Goal: Task Accomplishment & Management: Use online tool/utility

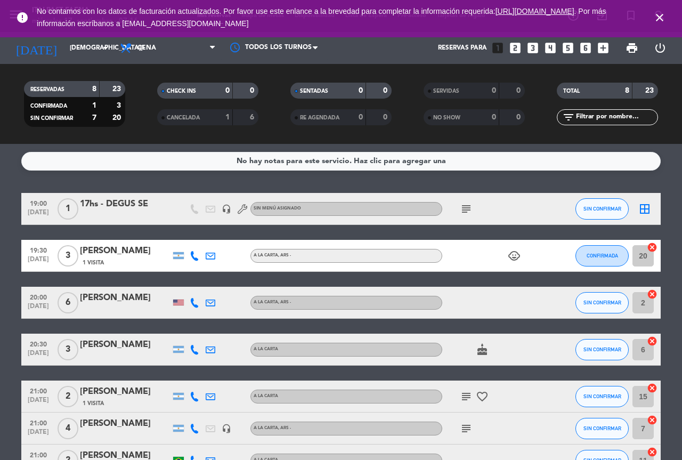
click at [659, 19] on icon "close" at bounding box center [660, 17] width 13 height 13
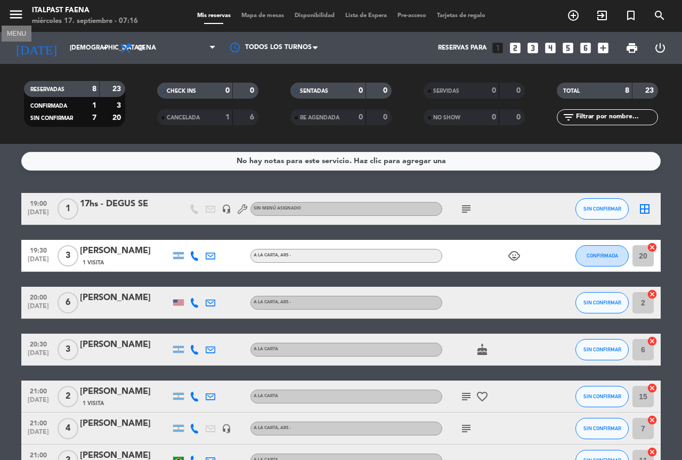
click at [19, 14] on icon "menu" at bounding box center [16, 14] width 16 height 16
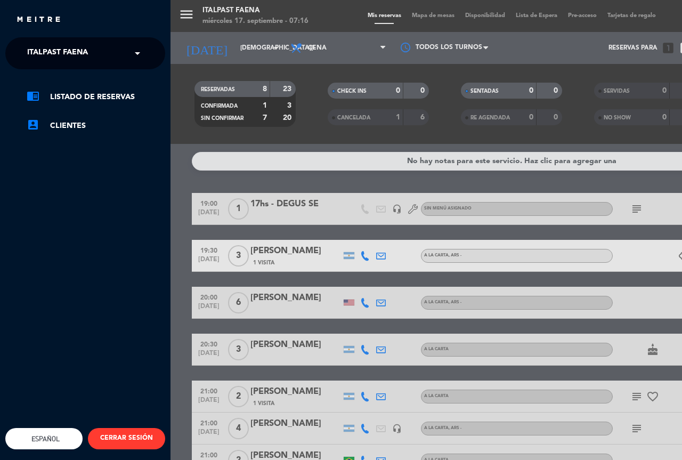
click at [107, 47] on input "text" at bounding box center [86, 53] width 130 height 23
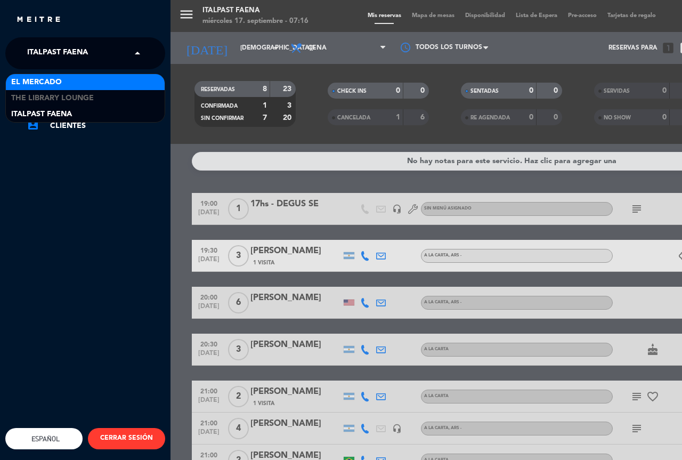
click at [88, 85] on div "El Mercado" at bounding box center [85, 82] width 159 height 16
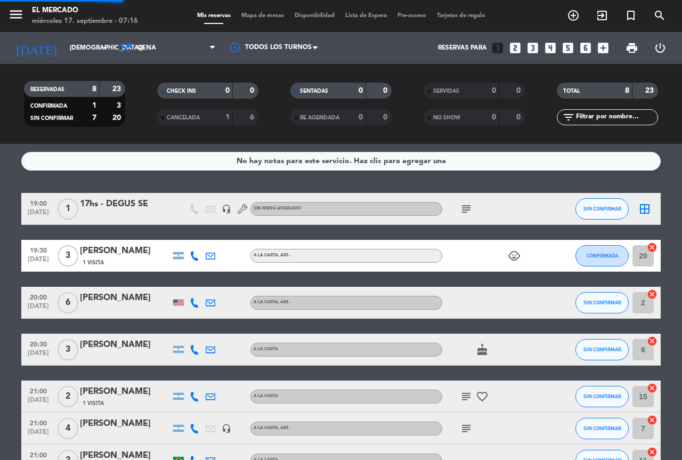
click at [148, 34] on div "Todos los servicios Desayuno Brunch Almuerzo Cena Cena Todos los servicios Desa…" at bounding box center [168, 48] width 107 height 32
click at [145, 45] on span "Cena" at bounding box center [147, 47] width 19 height 7
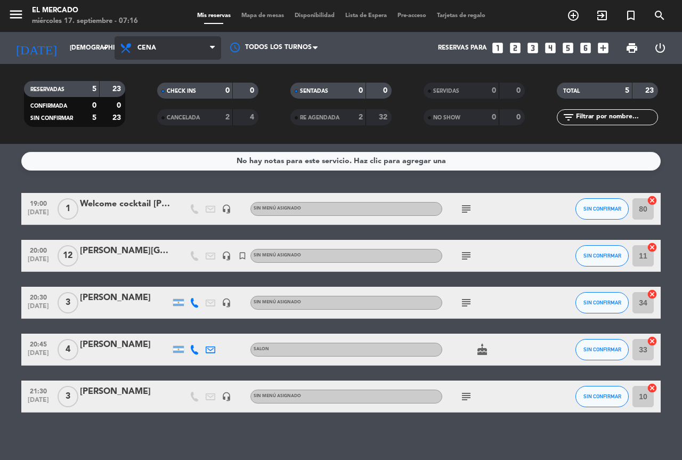
click at [140, 54] on span "Cena" at bounding box center [168, 47] width 107 height 23
click at [140, 139] on div "menu El Mercado [DATE] 17. septiembre - 07:16 Mis reservas Mapa de mesas Dispon…" at bounding box center [341, 72] width 682 height 144
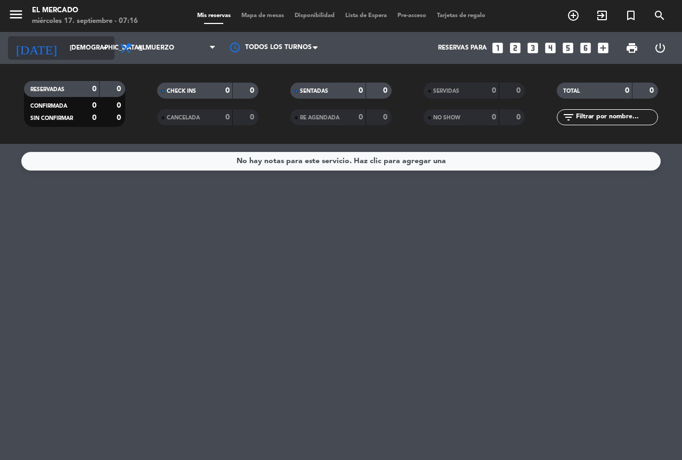
click at [65, 43] on input "[DEMOGRAPHIC_DATA][DATE]" at bounding box center [107, 48] width 85 height 18
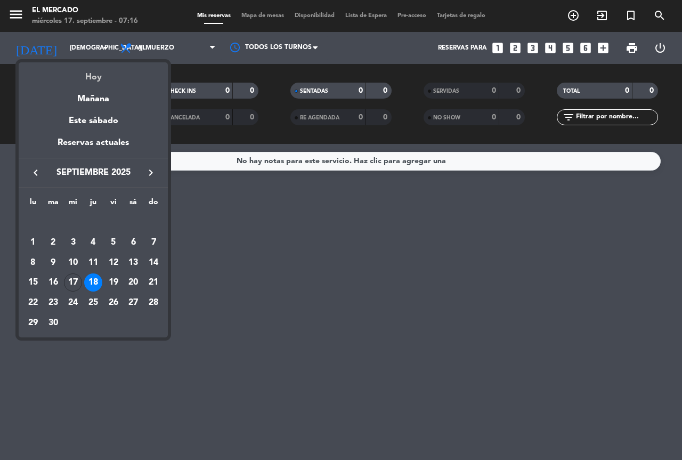
click at [79, 70] on div "Hoy" at bounding box center [93, 73] width 149 height 22
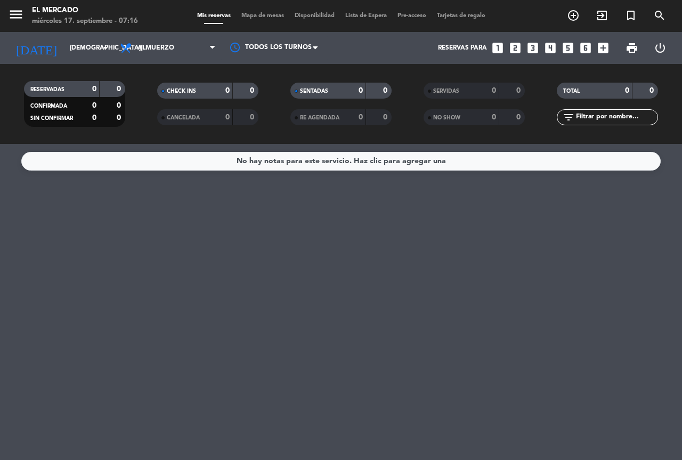
type input "[DATE]"
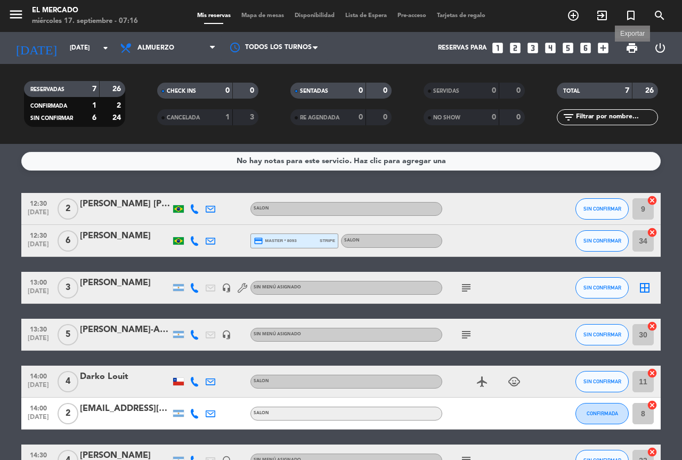
click at [630, 45] on span "print" at bounding box center [632, 48] width 13 height 13
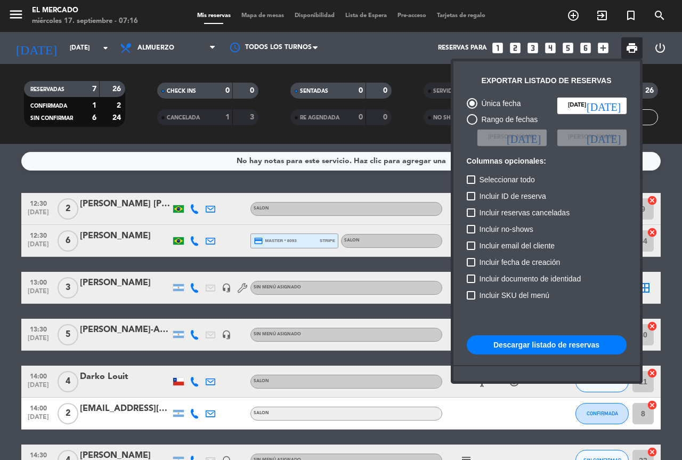
click at [554, 343] on button "Descargar listado de reservas" at bounding box center [547, 344] width 160 height 19
click at [181, 38] on div at bounding box center [341, 230] width 682 height 460
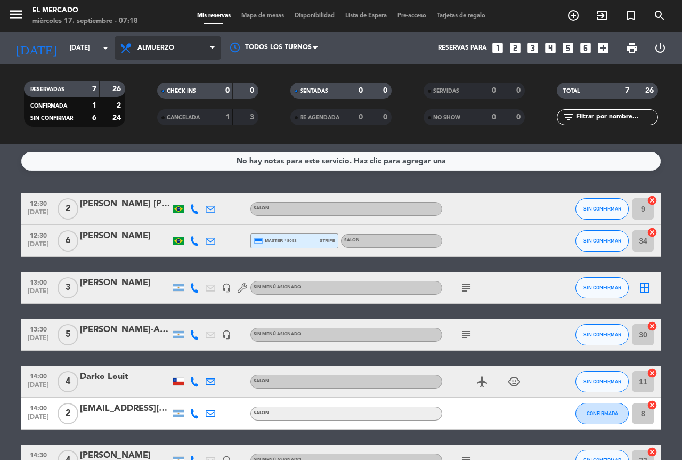
click at [181, 38] on span "Almuerzo" at bounding box center [168, 47] width 107 height 23
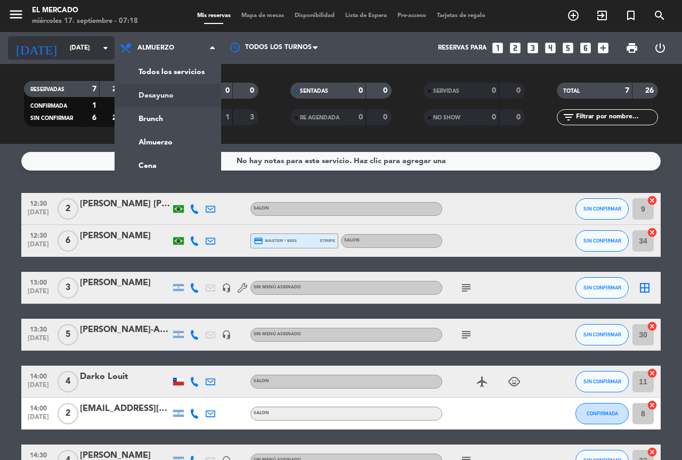
click at [70, 44] on input "[DATE]" at bounding box center [107, 48] width 85 height 18
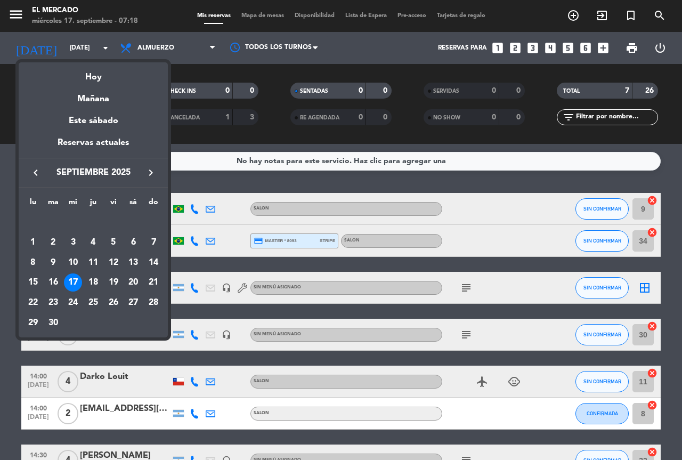
click at [110, 27] on div at bounding box center [341, 230] width 682 height 460
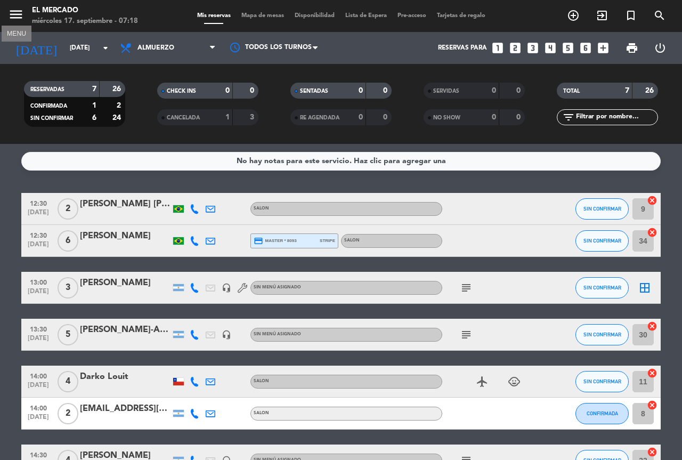
click at [18, 18] on icon "menu" at bounding box center [16, 14] width 16 height 16
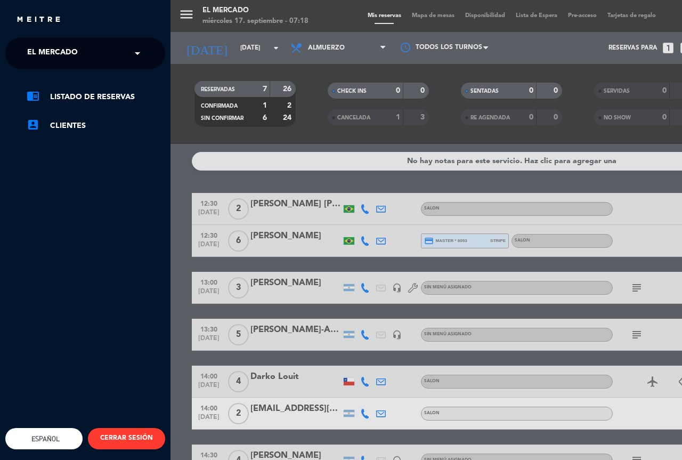
click at [79, 59] on div "× El Mercado" at bounding box center [58, 53] width 71 height 22
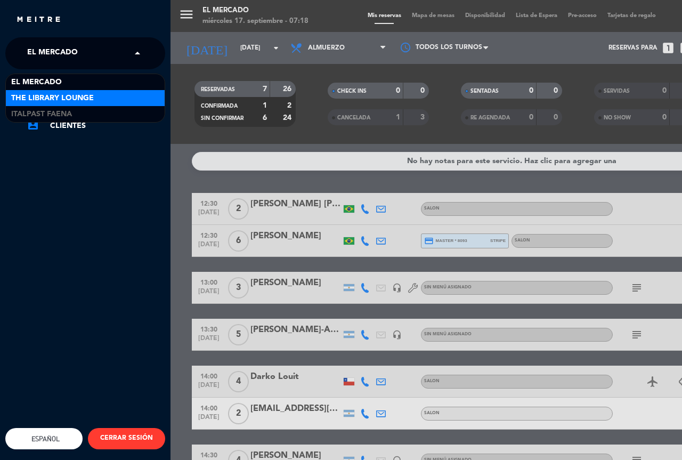
click at [59, 100] on span "The Library Lounge" at bounding box center [52, 98] width 83 height 12
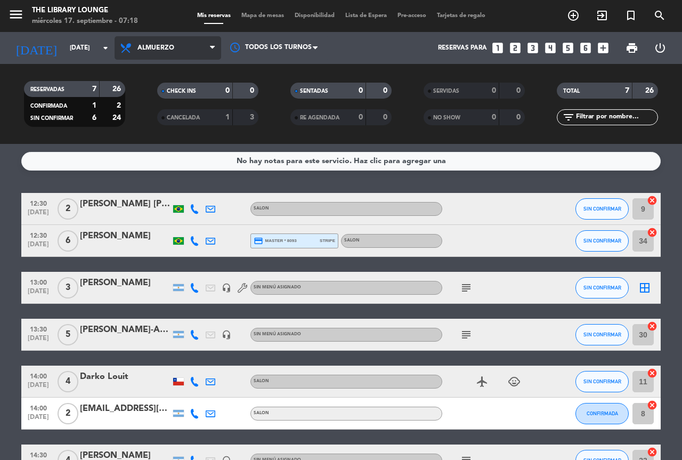
click at [195, 52] on span "Almuerzo" at bounding box center [168, 47] width 107 height 23
click at [175, 50] on span "Almuerzo" at bounding box center [168, 47] width 107 height 23
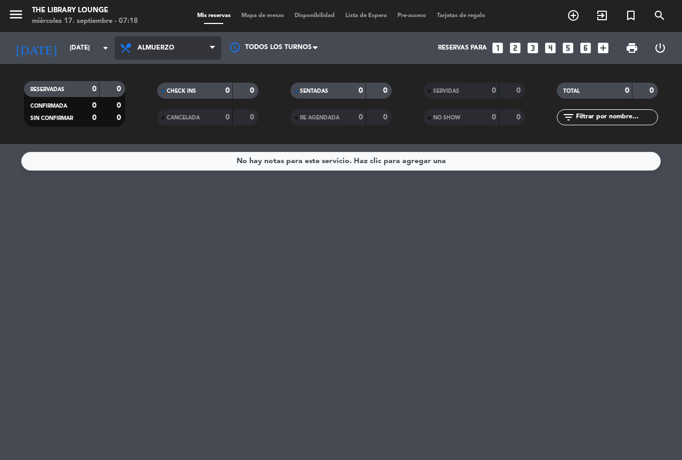
click at [173, 53] on span "Almuerzo" at bounding box center [168, 47] width 107 height 23
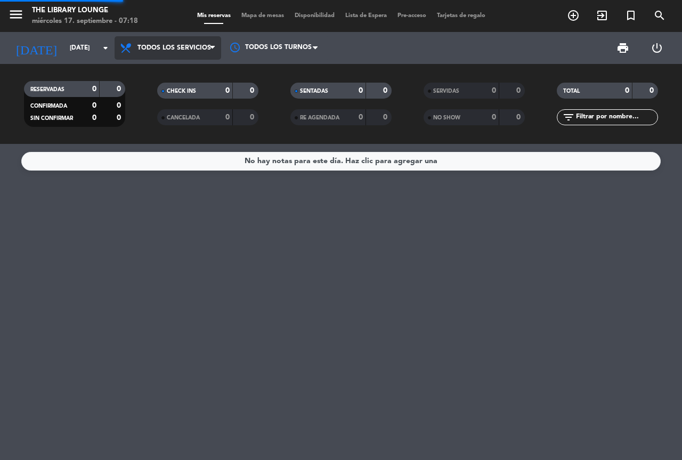
click at [174, 78] on div "menu The Library Lounge [DATE] 17. septiembre - 07:18 Mis reservas Mapa de mesa…" at bounding box center [341, 72] width 682 height 144
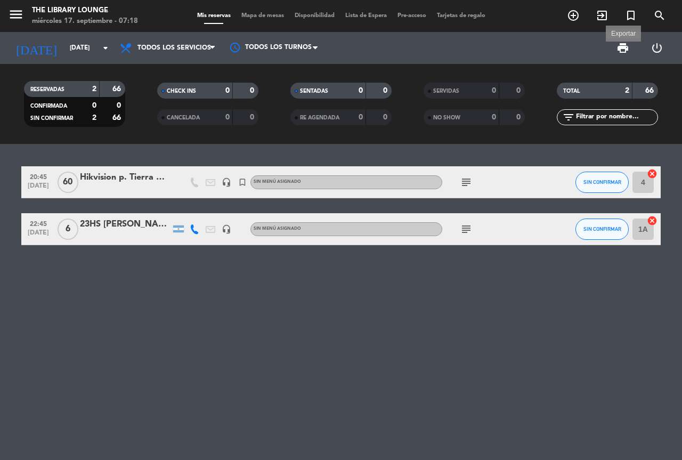
click at [627, 52] on span "print" at bounding box center [623, 48] width 13 height 13
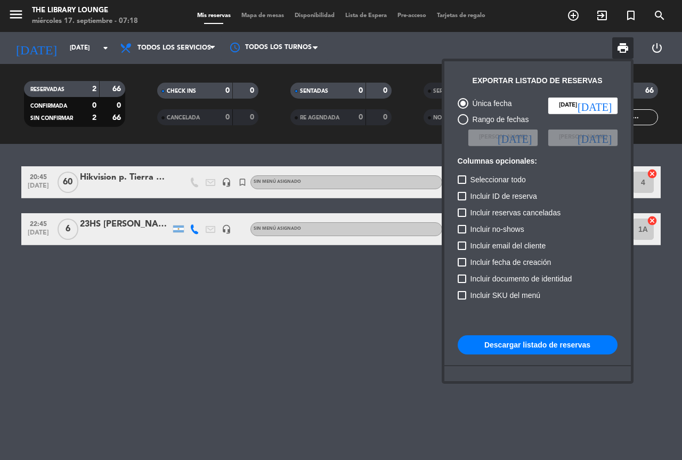
click at [547, 350] on button "Descargar listado de reservas" at bounding box center [538, 344] width 160 height 19
click at [295, 308] on div at bounding box center [341, 230] width 682 height 460
